Goal: Information Seeking & Learning: Check status

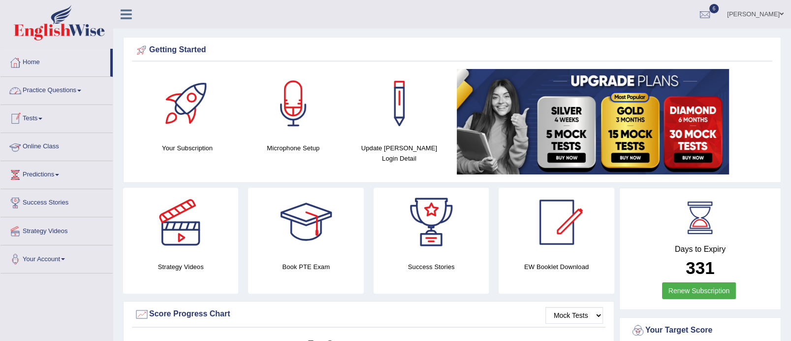
click at [39, 118] on link "Tests" at bounding box center [56, 117] width 112 height 25
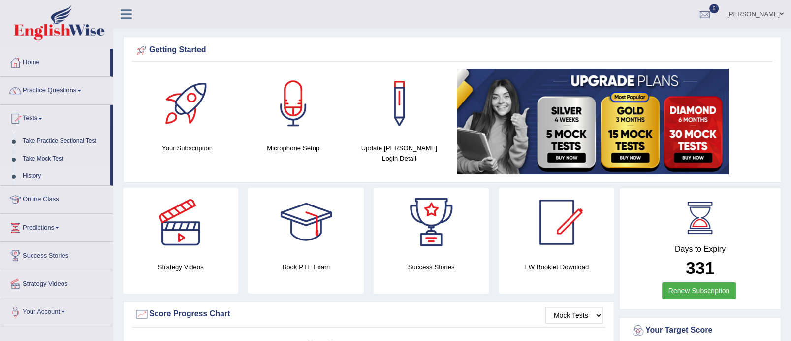
click at [37, 172] on link "History" at bounding box center [64, 176] width 92 height 18
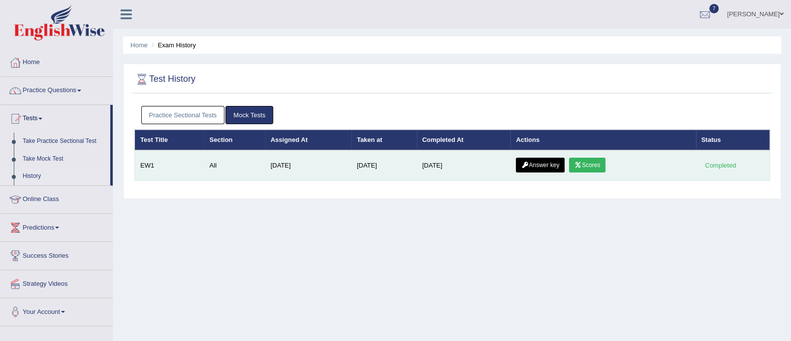
click at [592, 160] on link "Scores" at bounding box center [587, 165] width 36 height 15
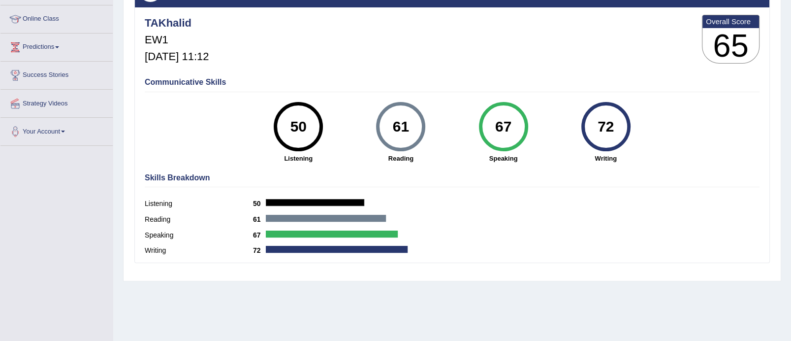
scroll to position [141, 0]
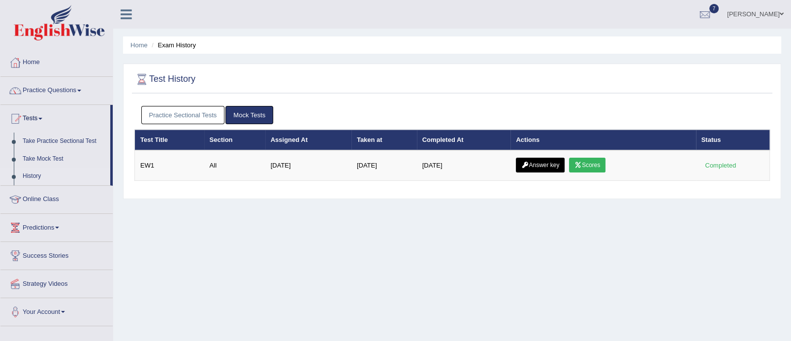
click at [557, 164] on link "Answer key" at bounding box center [540, 165] width 49 height 15
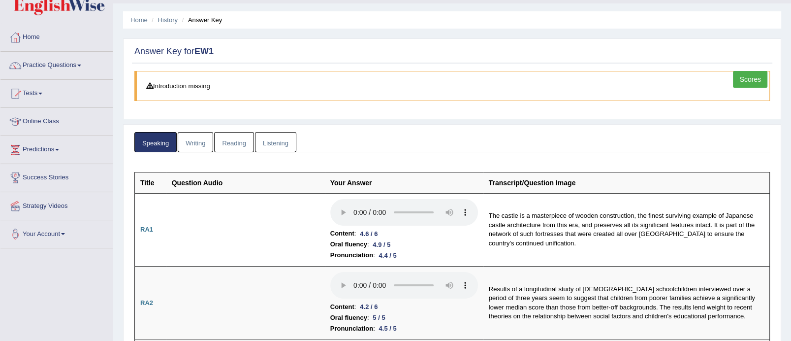
click at [791, 21] on html "Toggle navigation Home Practice Questions Speaking Practice Read Aloud Repeat S…" at bounding box center [395, 145] width 791 height 341
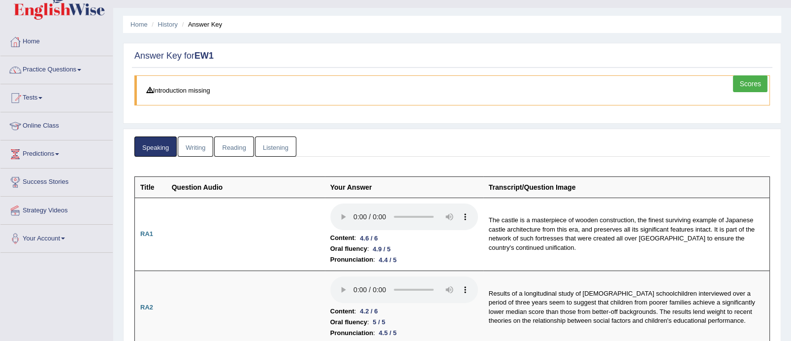
click at [271, 144] on link "Listening" at bounding box center [275, 146] width 41 height 20
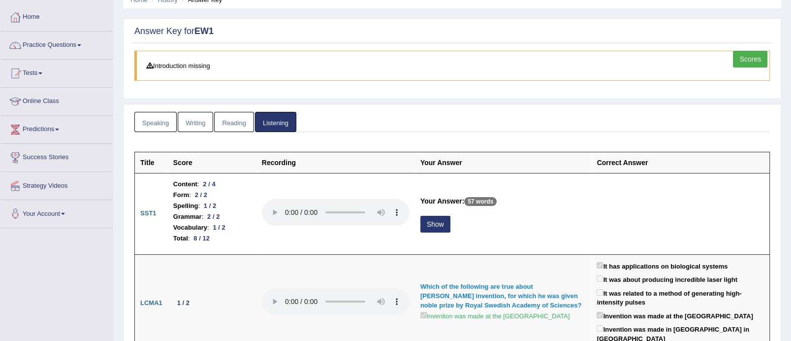
scroll to position [0, 0]
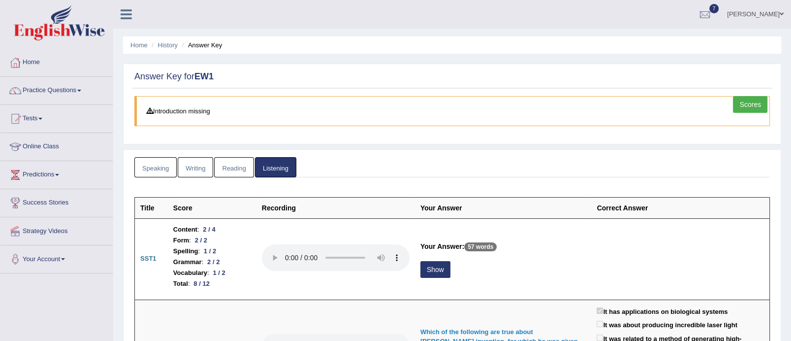
click at [191, 167] on link "Writing" at bounding box center [195, 167] width 35 height 20
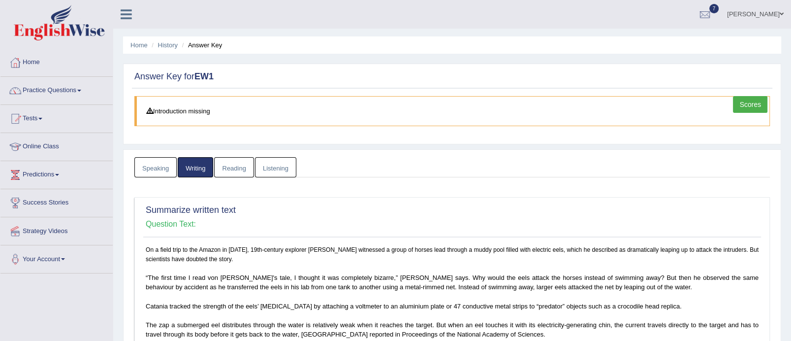
click at [246, 169] on link "Reading" at bounding box center [233, 167] width 39 height 20
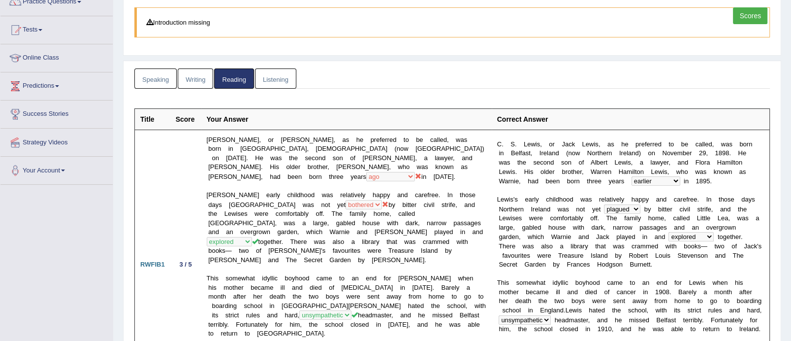
scroll to position [64, 0]
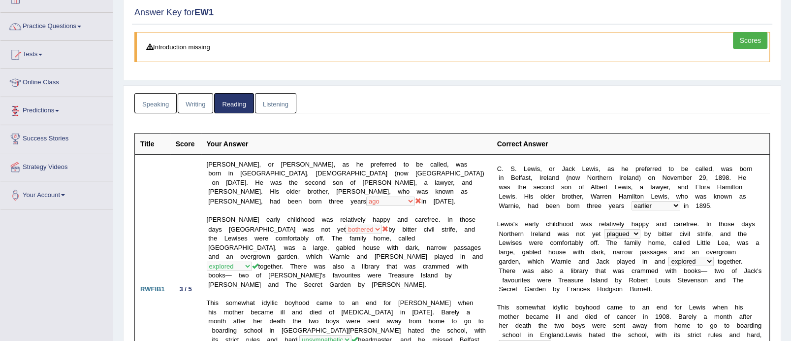
click at [158, 107] on link "Speaking" at bounding box center [155, 103] width 42 height 20
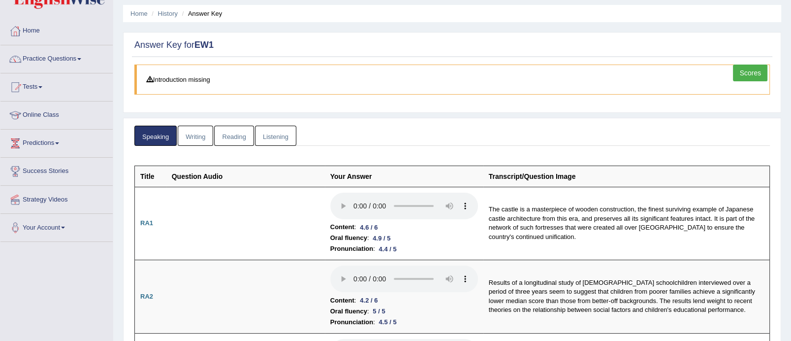
scroll to position [0, 0]
